Goal: Transaction & Acquisition: Purchase product/service

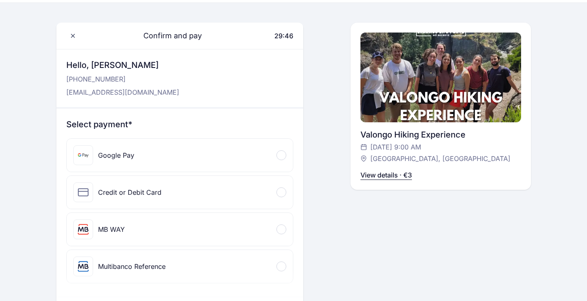
scroll to position [24, 0]
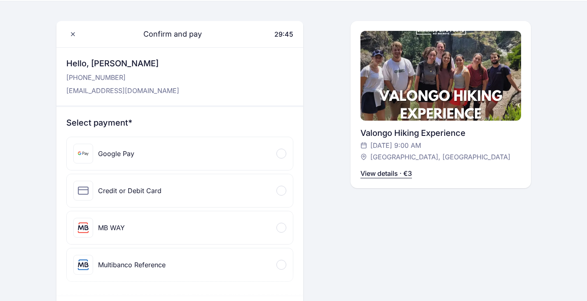
click at [216, 154] on div "Google Pay" at bounding box center [180, 153] width 226 height 33
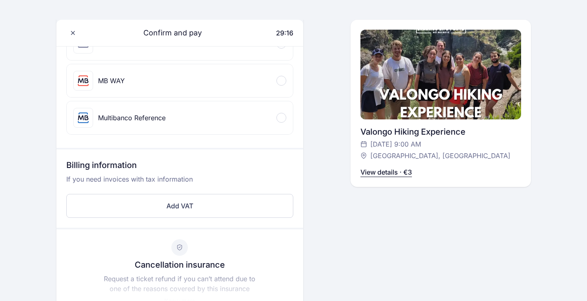
scroll to position [0, 0]
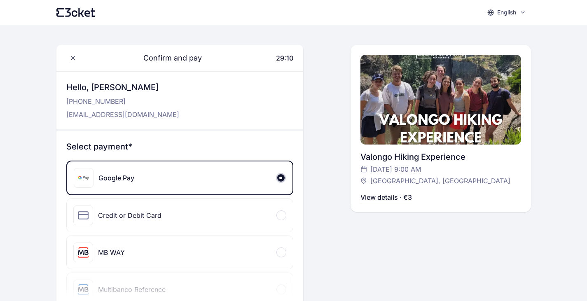
click at [251, 209] on div "Credit or Debit Card" at bounding box center [180, 215] width 226 height 33
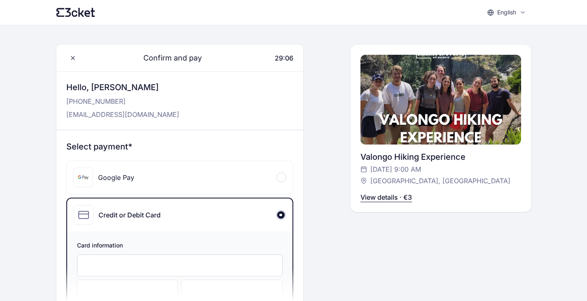
click at [250, 178] on div "Google Pay" at bounding box center [180, 177] width 226 height 33
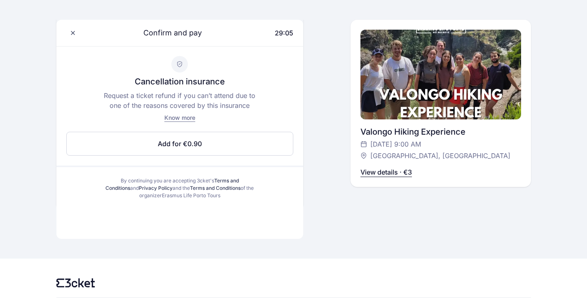
scroll to position [387, 0]
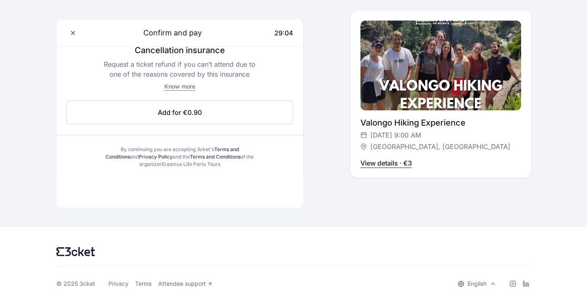
click at [221, 200] on div at bounding box center [179, 193] width 247 height 30
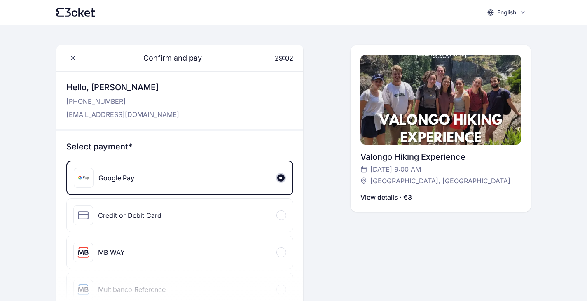
scroll to position [45, 0]
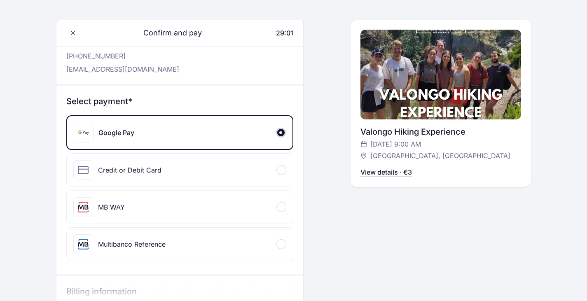
click at [217, 171] on div "Credit or Debit Card" at bounding box center [180, 170] width 226 height 33
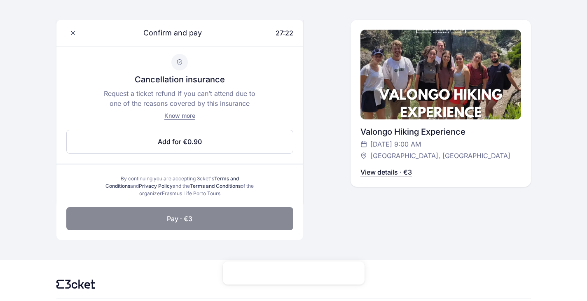
scroll to position [438, 0]
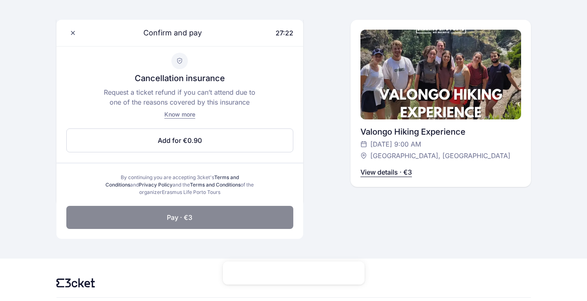
click at [224, 220] on button "Pay · €3" at bounding box center [179, 217] width 227 height 23
